Goal: Navigation & Orientation: Find specific page/section

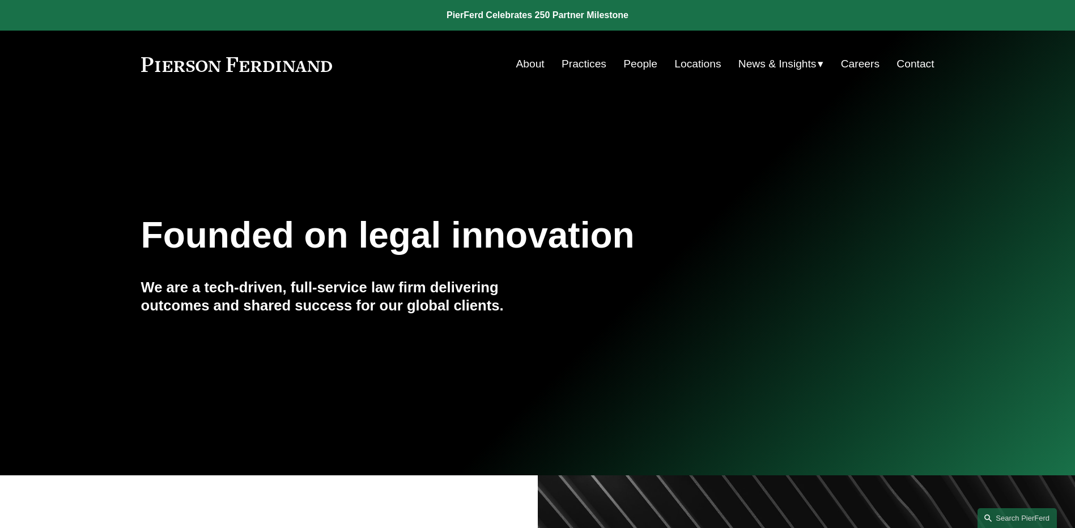
click at [644, 66] on link "People" at bounding box center [640, 64] width 34 height 22
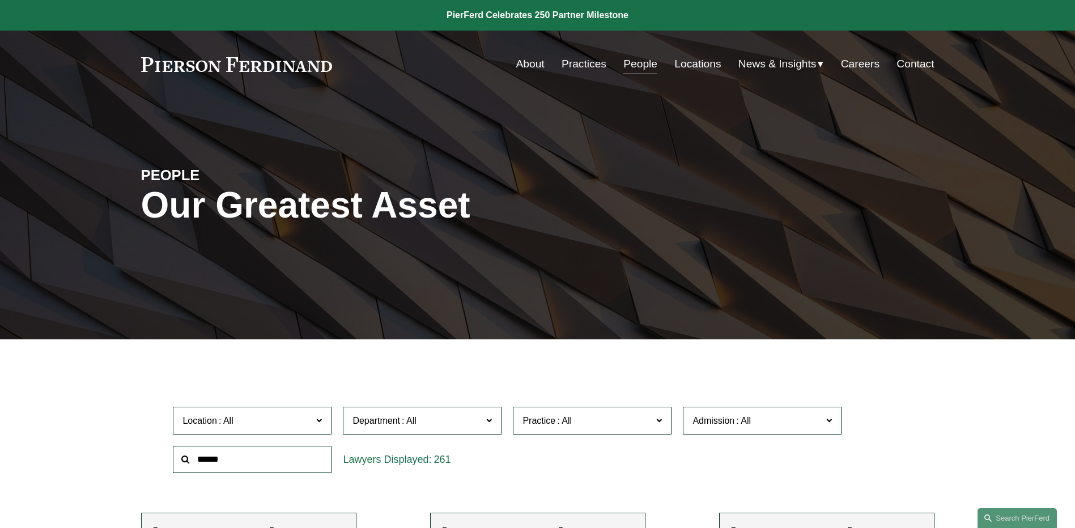
click at [0, 0] on span "News" at bounding box center [0, 0] width 0 height 0
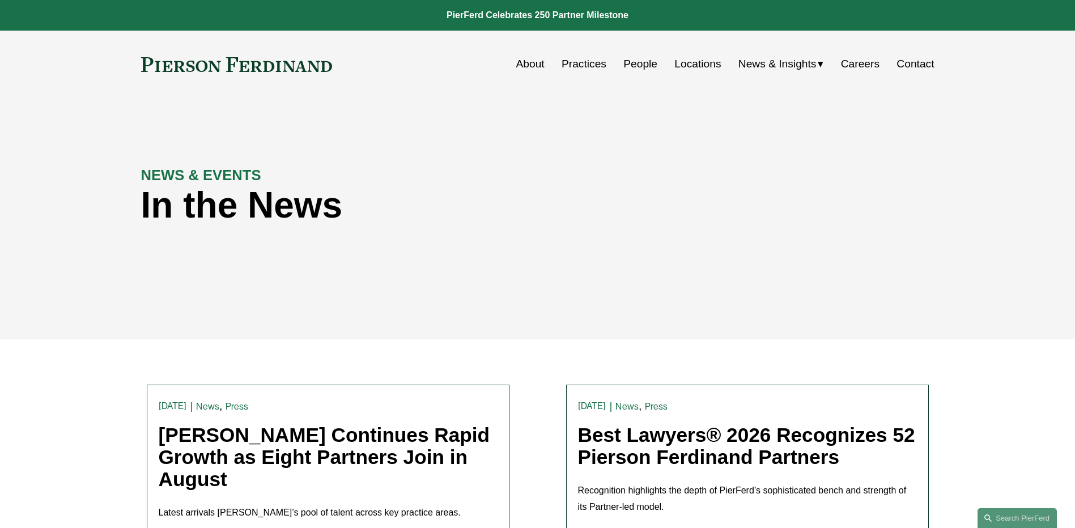
click at [0, 0] on span "Insights" at bounding box center [0, 0] width 0 height 0
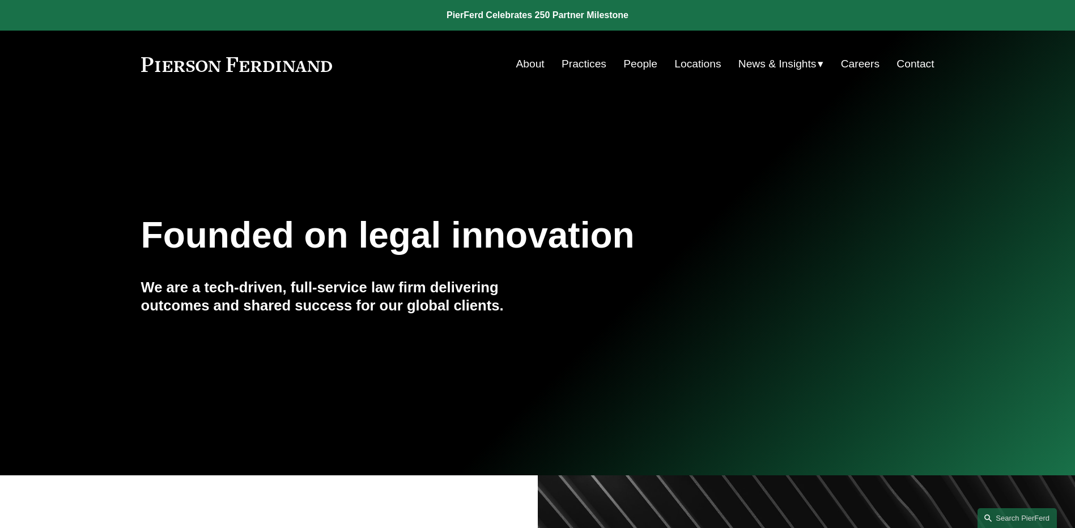
click at [632, 67] on link "People" at bounding box center [640, 64] width 34 height 22
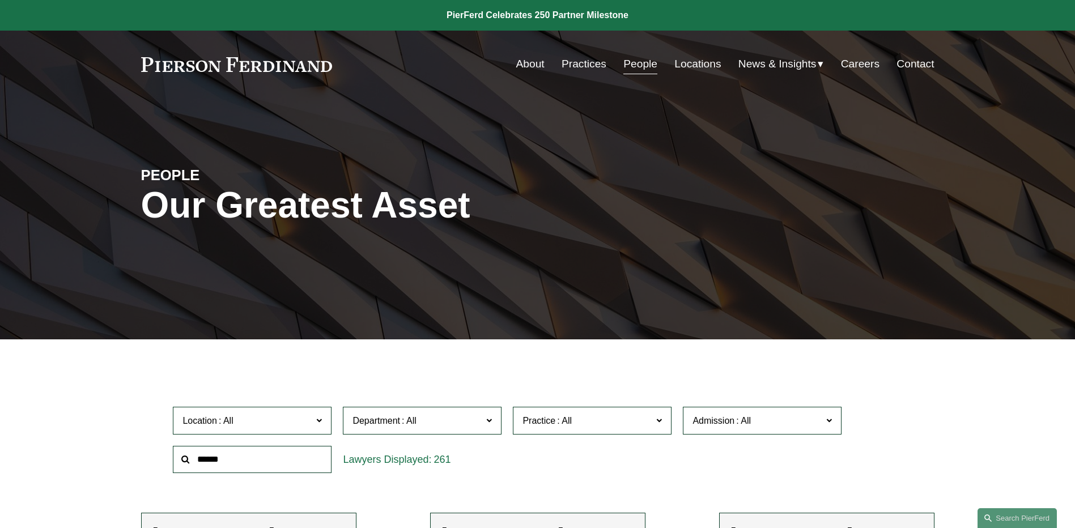
click at [0, 0] on span "News" at bounding box center [0, 0] width 0 height 0
